Goal: Information Seeking & Learning: Compare options

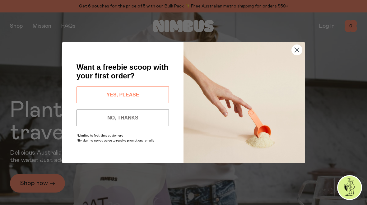
click at [299, 49] on circle "Close dialog" at bounding box center [297, 49] width 10 height 10
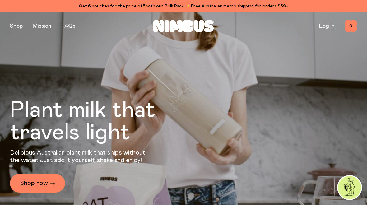
click at [19, 22] on button "button" at bounding box center [16, 26] width 13 height 9
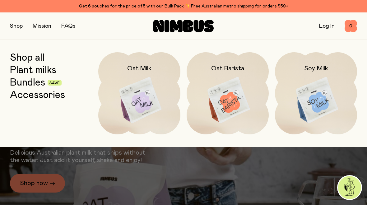
click at [155, 107] on img at bounding box center [139, 100] width 82 height 96
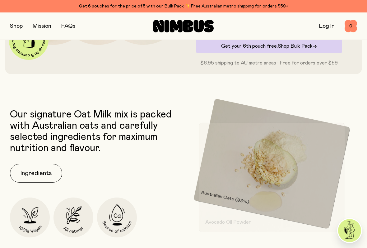
scroll to position [179, 0]
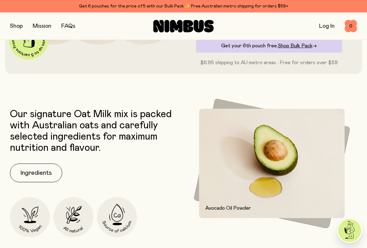
click at [36, 170] on button "Ingredients" at bounding box center [36, 172] width 52 height 19
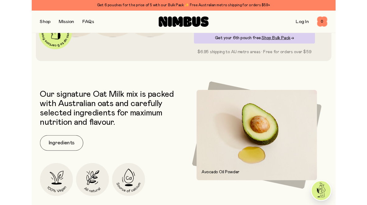
scroll to position [0, 0]
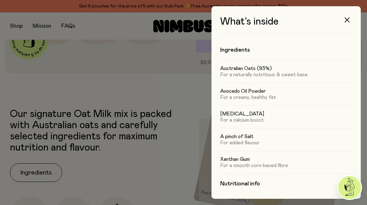
click at [350, 23] on button "button" at bounding box center [347, 19] width 15 height 15
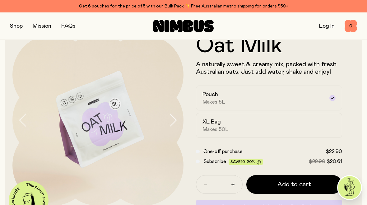
scroll to position [17, 0]
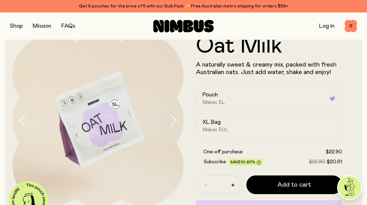
click at [17, 27] on button "button" at bounding box center [16, 26] width 13 height 9
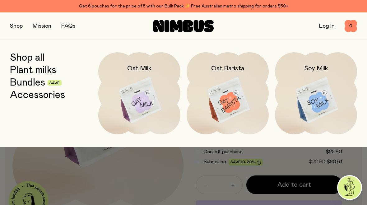
click at [321, 95] on img at bounding box center [316, 100] width 82 height 96
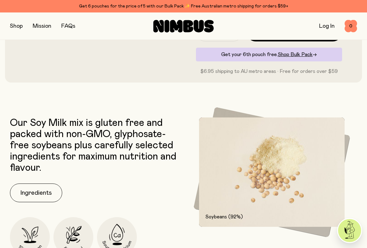
scroll to position [250, 0]
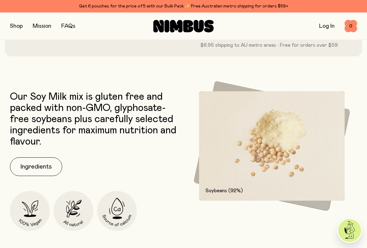
click at [35, 164] on button "Ingredients" at bounding box center [36, 166] width 52 height 19
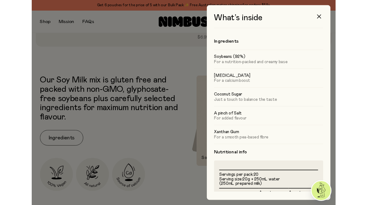
scroll to position [0, 0]
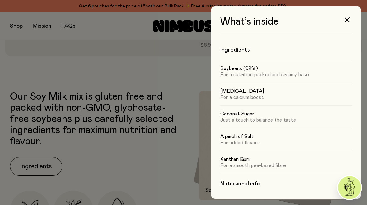
click at [350, 17] on button "button" at bounding box center [347, 19] width 15 height 15
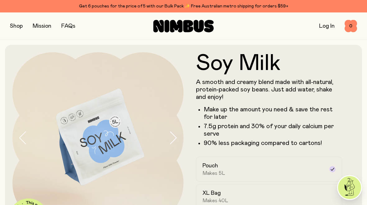
click at [16, 29] on button "button" at bounding box center [16, 26] width 13 height 9
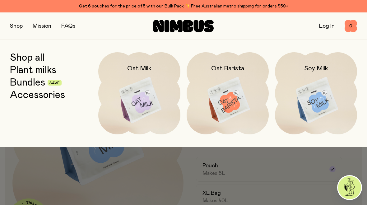
click at [159, 171] on div at bounding box center [183, 160] width 367 height 27
click at [118, 175] on div at bounding box center [183, 102] width 367 height 205
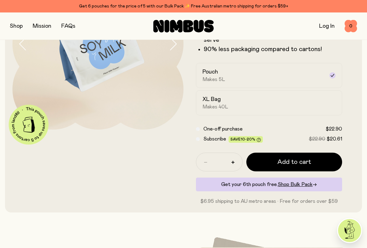
scroll to position [95, 0]
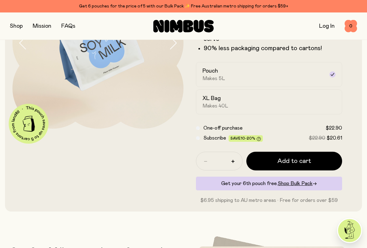
click at [302, 182] on span "Shop Bulk Pack" at bounding box center [295, 183] width 35 height 5
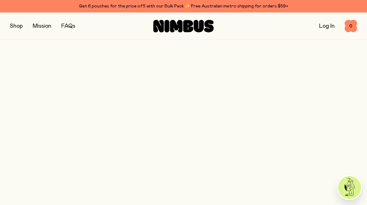
scroll to position [95, 0]
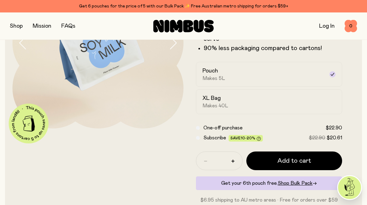
click at [219, 101] on h2 "XL Bag" at bounding box center [211, 98] width 18 height 7
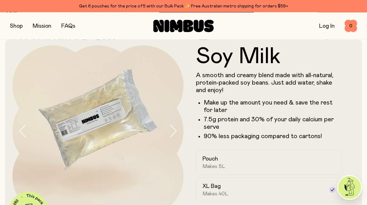
scroll to position [7, 0]
